Goal: Answer question/provide support

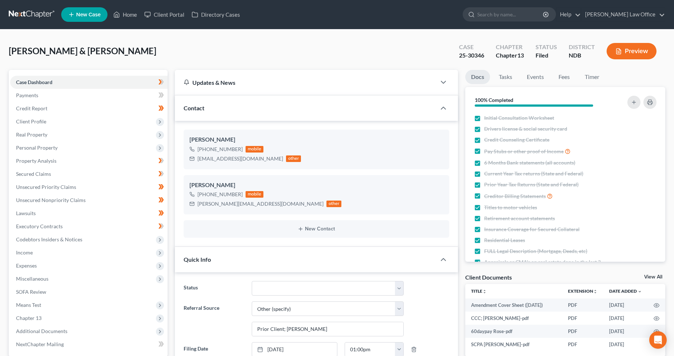
select select "6"
select select "0"
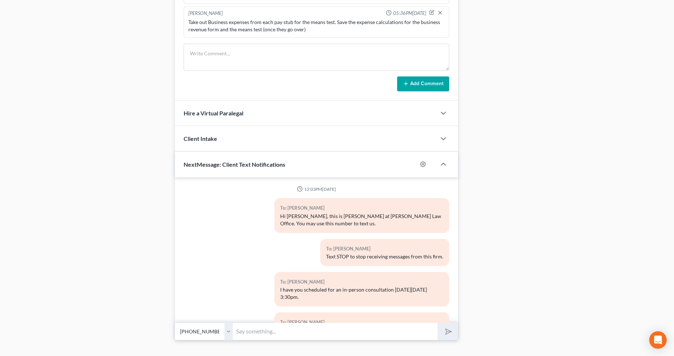
scroll to position [4280, 0]
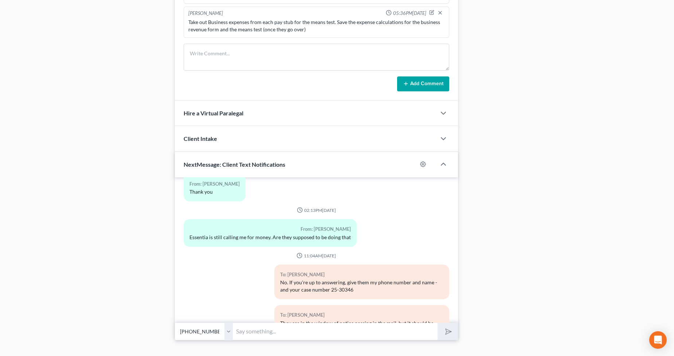
click at [309, 329] on input "text" at bounding box center [335, 332] width 205 height 18
type input "He will need to call in and do it over the phone."
click at [437, 323] on button "submit" at bounding box center [447, 331] width 20 height 17
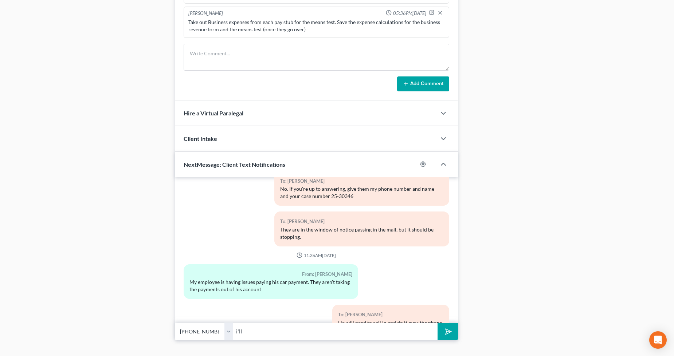
scroll to position [4407, 0]
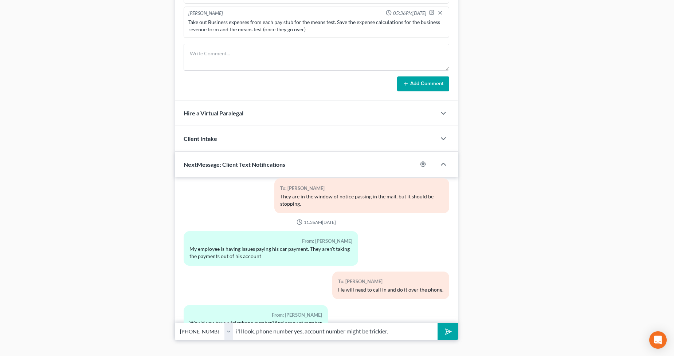
type input "i'll look. phone number yes, account number might be trickier."
click at [437, 323] on button "submit" at bounding box center [447, 331] width 20 height 17
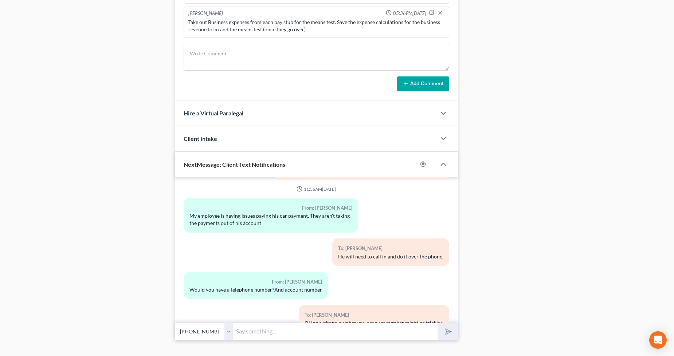
click at [288, 338] on input "text" at bounding box center [335, 332] width 205 height 18
type input "[PHONE_NUMBER] - phone number. I'm not finding an account number (they have to …"
click at [437, 323] on button "submit" at bounding box center [447, 331] width 20 height 17
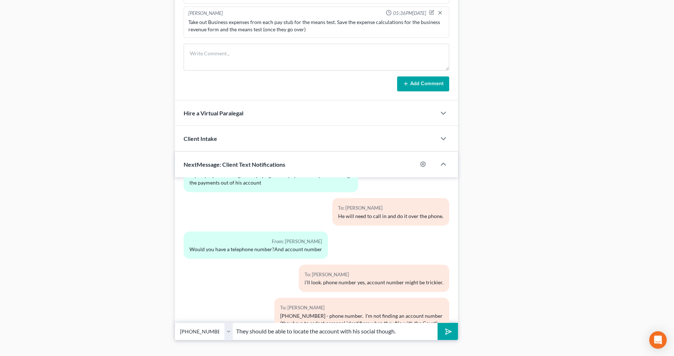
type input "They should be able to locate the account with his social though."
click at [437, 323] on button "submit" at bounding box center [447, 331] width 20 height 17
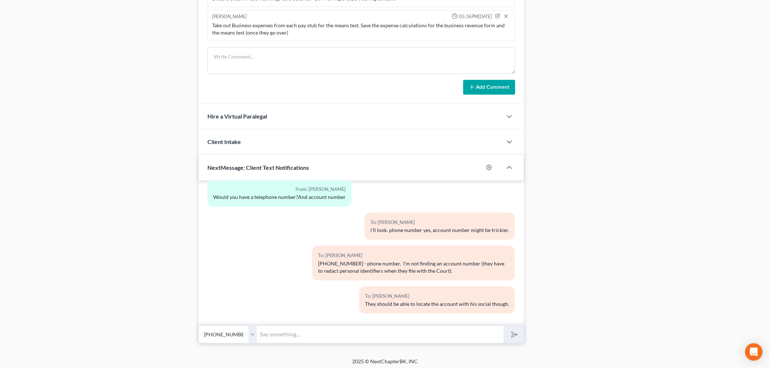
scroll to position [639, 0]
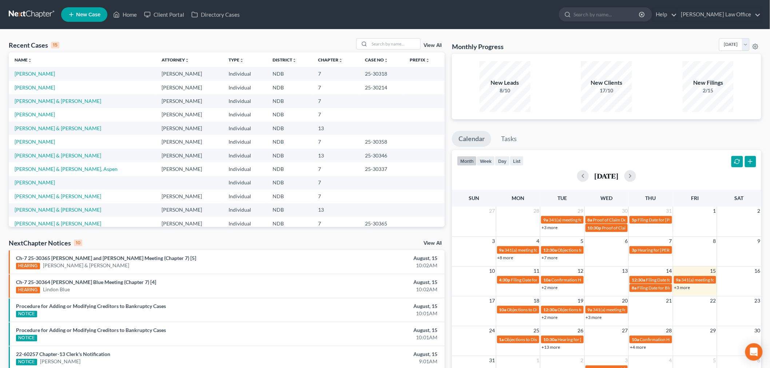
click at [22, 9] on link at bounding box center [32, 14] width 47 height 13
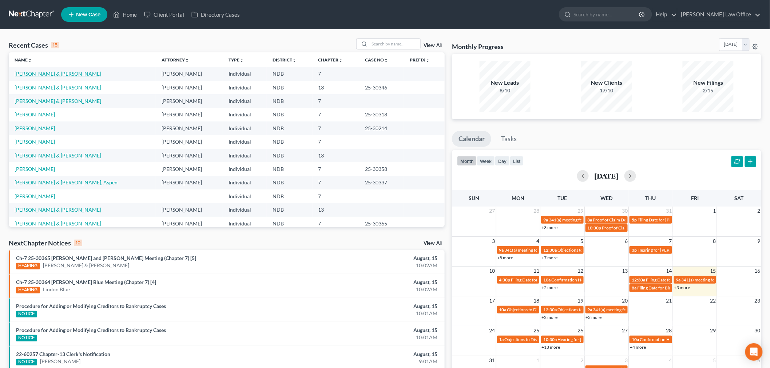
click at [50, 73] on link "[PERSON_NAME] & [PERSON_NAME]" at bounding box center [58, 74] width 87 height 6
select select "0"
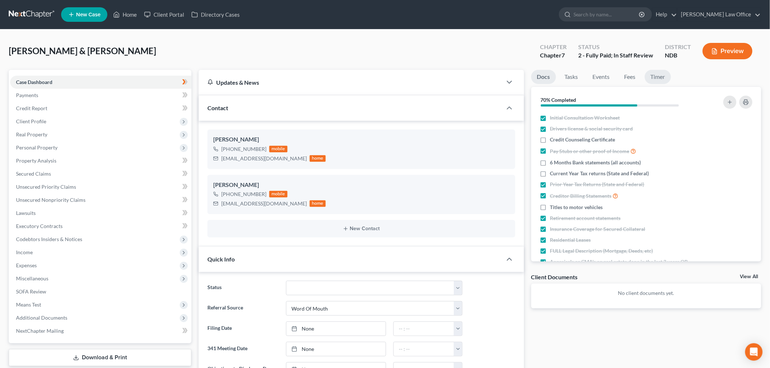
click at [658, 75] on link "Timer" at bounding box center [658, 77] width 26 height 14
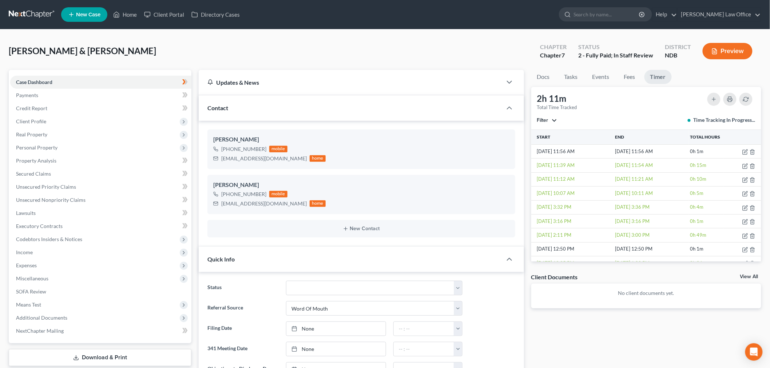
click at [22, 17] on link at bounding box center [32, 14] width 47 height 13
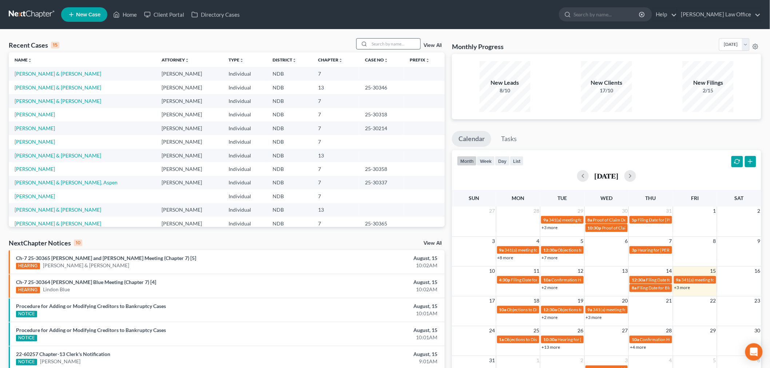
click at [395, 44] on input "search" at bounding box center [395, 44] width 51 height 11
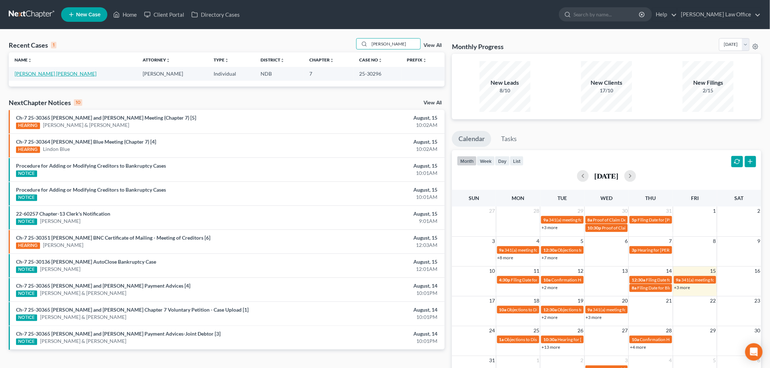
type input "siegrist"
drag, startPoint x: 51, startPoint y: 72, endPoint x: 167, endPoint y: 96, distance: 118.6
click at [51, 72] on link "Lindquist Siegrist, Shanna" at bounding box center [56, 74] width 82 height 6
select select "6"
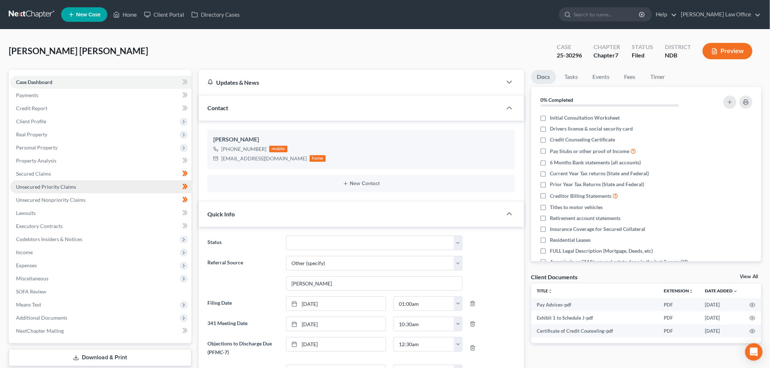
click at [64, 188] on span "Unsecured Priority Claims" at bounding box center [46, 187] width 60 height 6
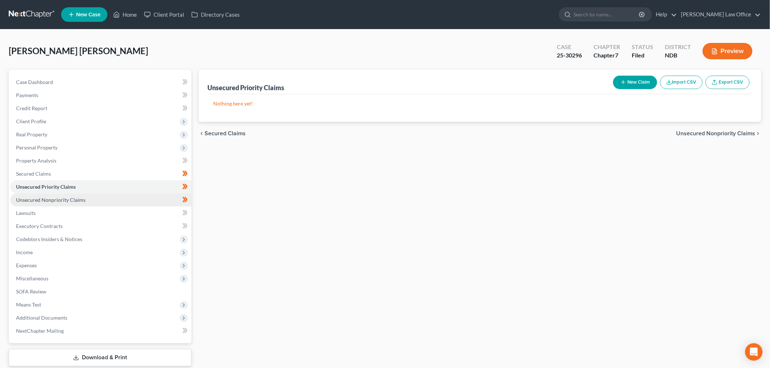
drag, startPoint x: 71, startPoint y: 194, endPoint x: 217, endPoint y: 194, distance: 145.3
click at [71, 194] on link "Unsecured Nonpriority Claims" at bounding box center [100, 200] width 181 height 13
